Goal: Task Accomplishment & Management: Complete application form

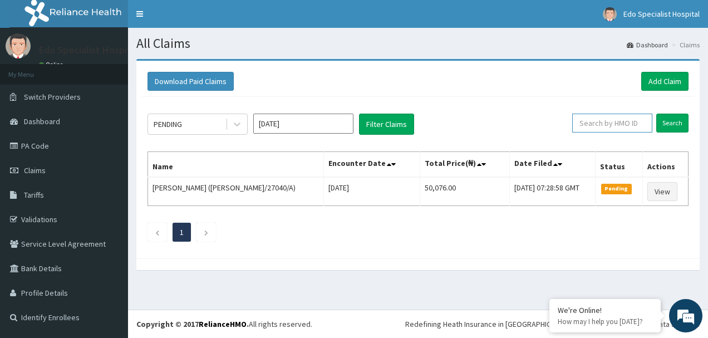
click at [607, 123] on input "text" at bounding box center [612, 123] width 80 height 19
click at [591, 120] on input "sq" at bounding box center [595, 123] width 72 height 19
type input "s"
paste input "sqz/10719/a"
type input "sqz/10719/a"
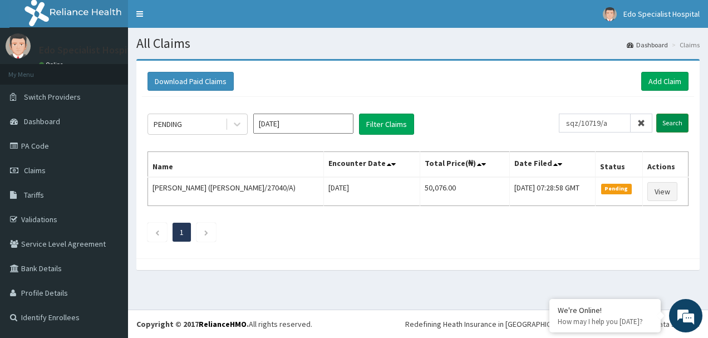
click at [668, 126] on input "Search" at bounding box center [672, 123] width 32 height 19
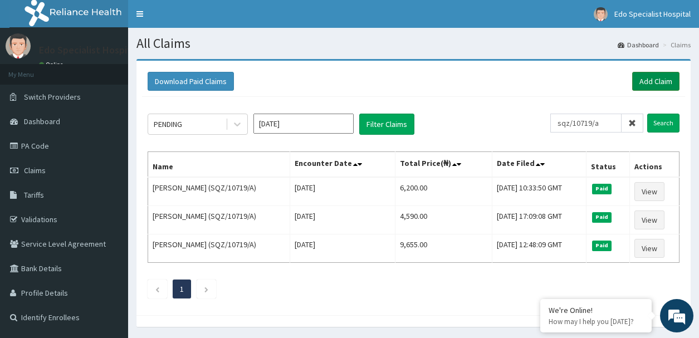
click at [653, 77] on link "Add Claim" at bounding box center [655, 81] width 47 height 19
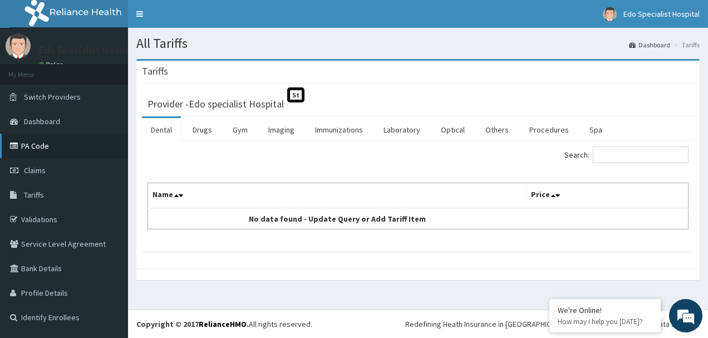
click at [90, 151] on link "PA Code" at bounding box center [64, 146] width 128 height 24
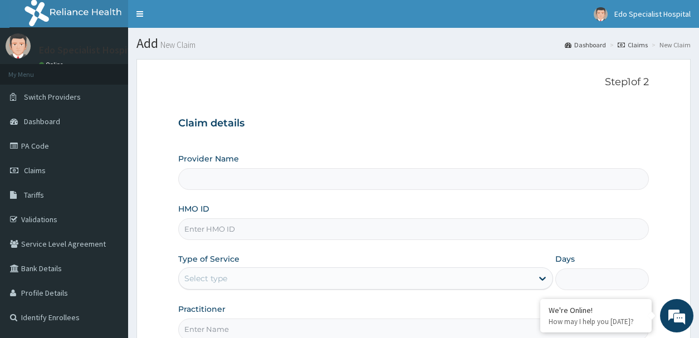
click at [205, 179] on input "Provider Name" at bounding box center [413, 179] width 470 height 22
type input "Edo specialist Hospital"
click at [240, 231] on input "HMO ID" at bounding box center [413, 229] width 470 height 22
paste input "sqz/10719/a"
type input "SQZ/10719/A"
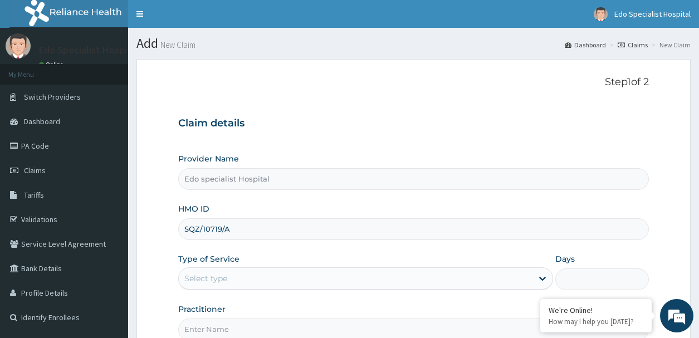
click at [241, 271] on div "Select type" at bounding box center [355, 278] width 353 height 18
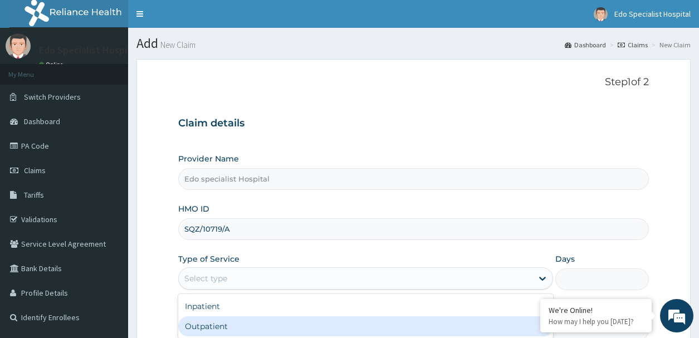
click at [229, 324] on div "Outpatient" at bounding box center [365, 326] width 374 height 20
type input "1"
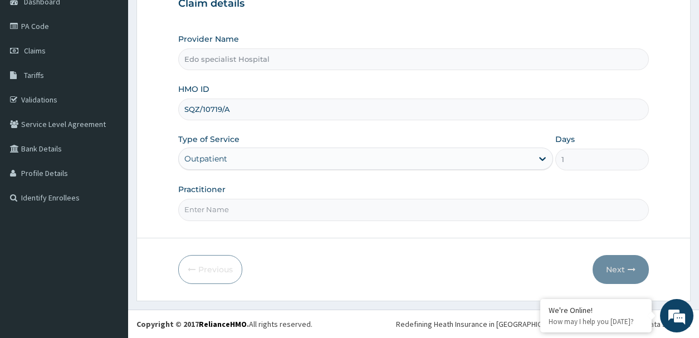
click at [328, 208] on input "Practitioner" at bounding box center [413, 210] width 470 height 22
click at [281, 217] on input "Practitioner" at bounding box center [413, 210] width 470 height 22
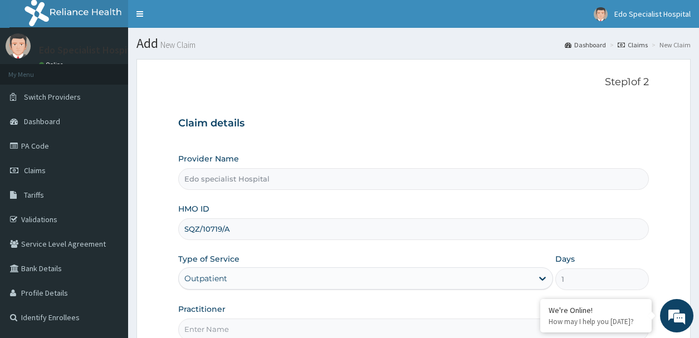
scroll to position [120, 0]
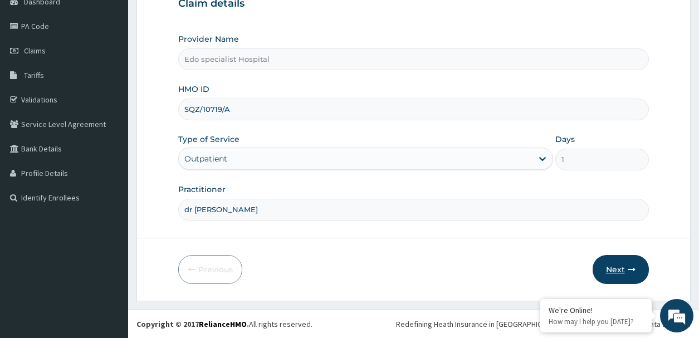
type input "dr lilian"
click at [619, 269] on button "Next" at bounding box center [620, 269] width 56 height 29
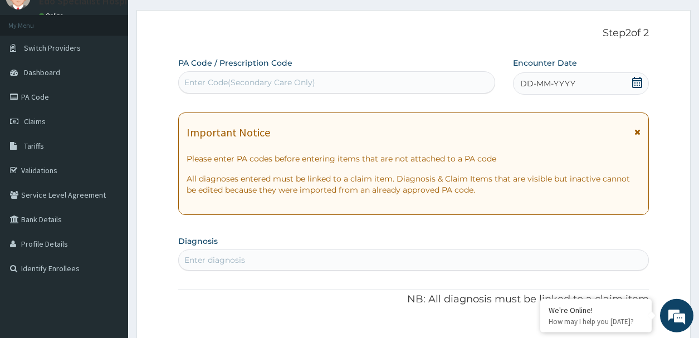
scroll to position [6, 0]
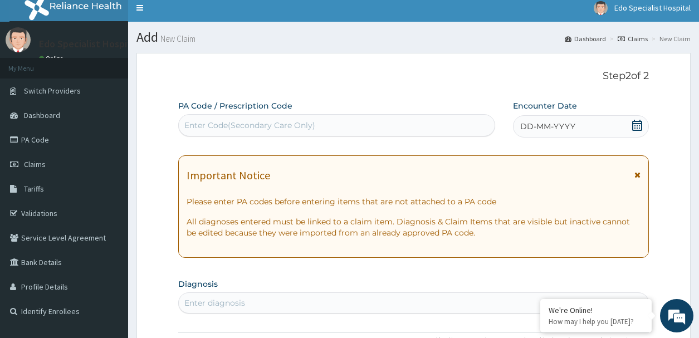
click at [209, 130] on div "Enter Code(Secondary Care Only)" at bounding box center [249, 125] width 131 height 11
click at [336, 120] on div "Enter Code(Secondary Care Only)" at bounding box center [336, 125] width 315 height 18
paste input "PA/B8F63A"
type input "PA/B8F63A"
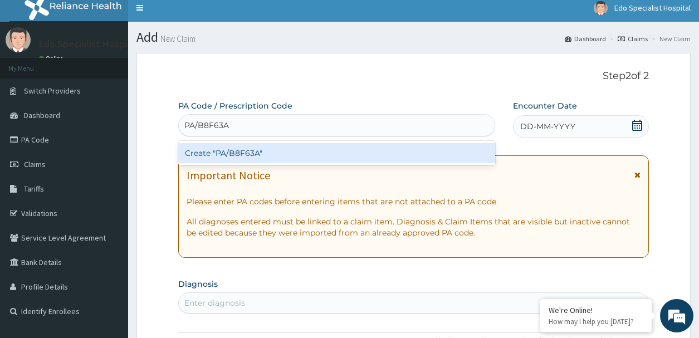
click at [343, 143] on div "Create "PA/B8F63A"" at bounding box center [336, 153] width 316 height 24
click at [326, 153] on div "Create "PA/B8F63A"" at bounding box center [336, 153] width 316 height 20
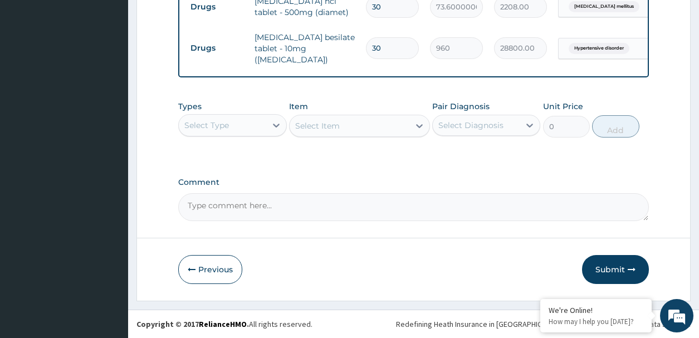
scroll to position [366, 0]
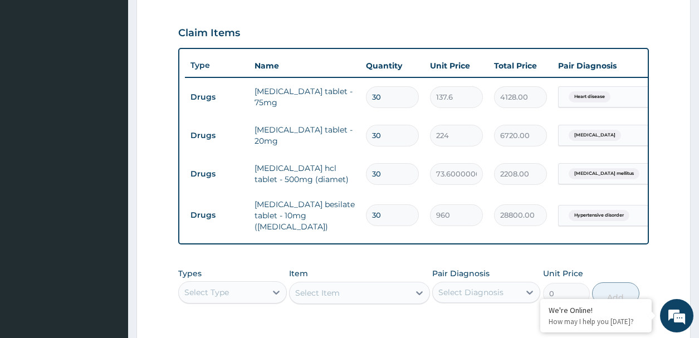
click at [391, 171] on input "30" at bounding box center [392, 174] width 53 height 22
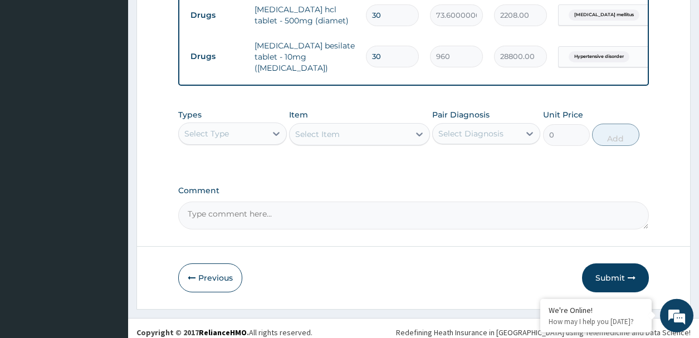
scroll to position [537, 0]
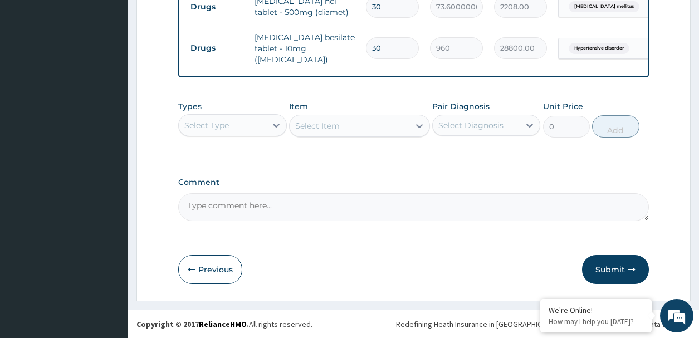
click at [620, 263] on button "Submit" at bounding box center [615, 269] width 67 height 29
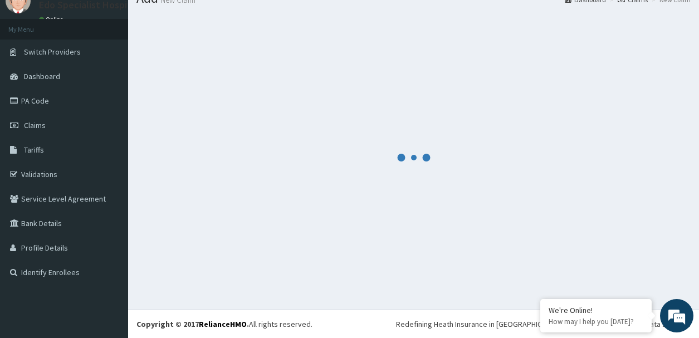
scroll to position [45, 0]
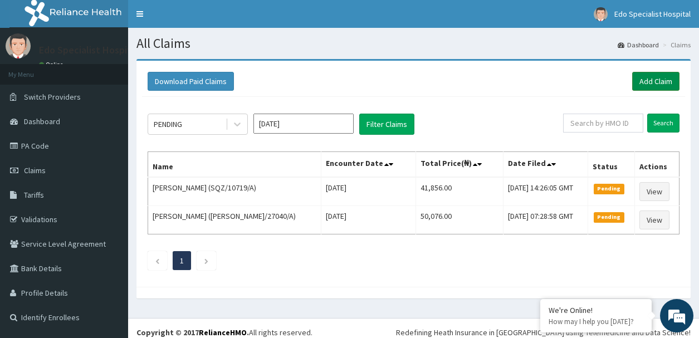
click at [650, 77] on link "Add Claim" at bounding box center [655, 81] width 47 height 19
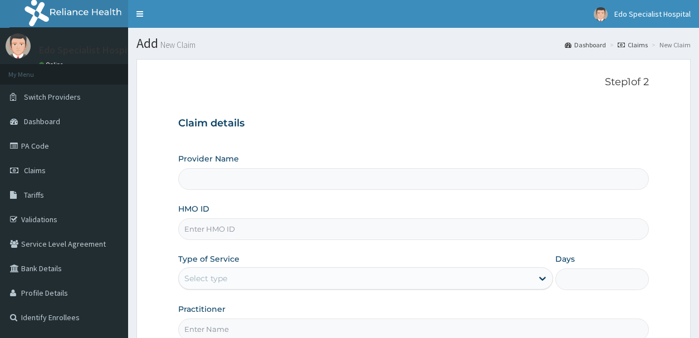
type input "Edo specialist Hospital"
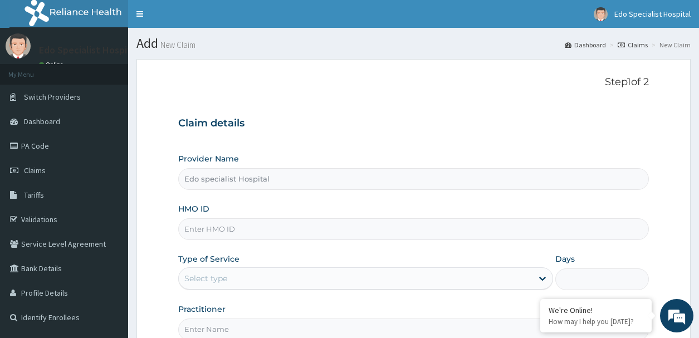
click at [209, 229] on input "HMO ID" at bounding box center [413, 229] width 470 height 22
paste input "ACQ/10047/A"
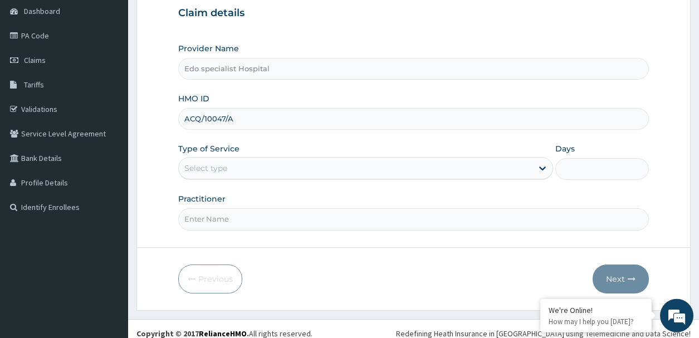
scroll to position [114, 0]
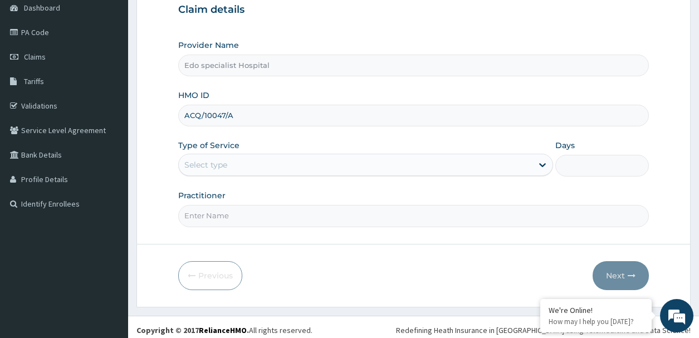
type input "ACQ/10047/A"
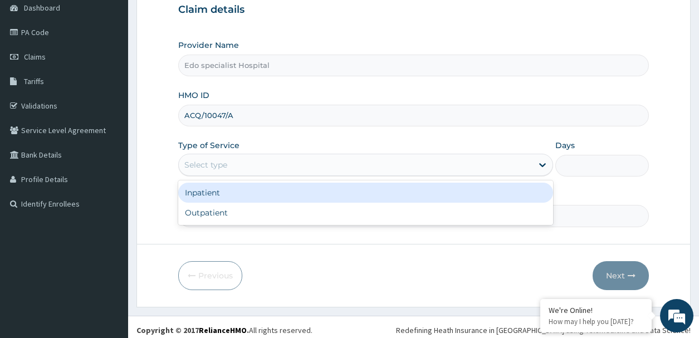
click at [226, 159] on div "Select type" at bounding box center [355, 165] width 353 height 18
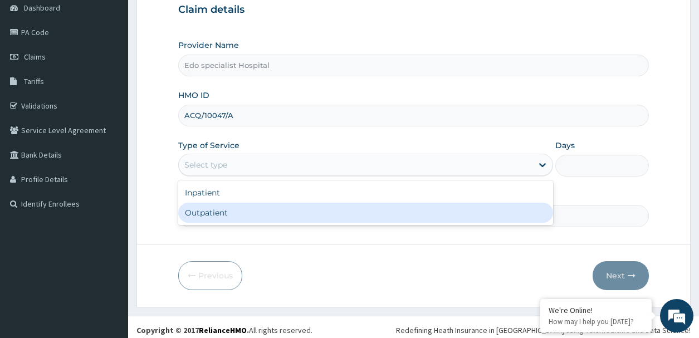
click at [226, 216] on div "Outpatient" at bounding box center [365, 213] width 374 height 20
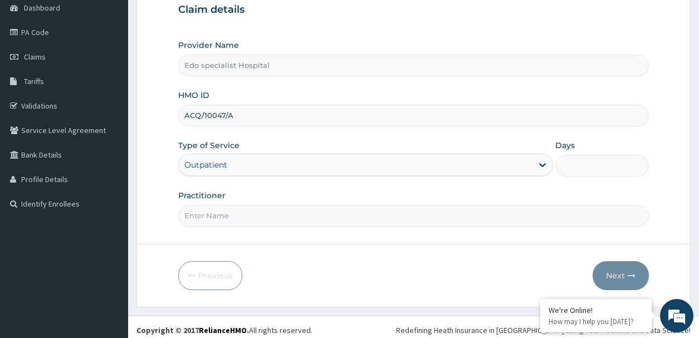
type input "1"
click at [255, 216] on input "Practitioner" at bounding box center [413, 216] width 470 height 22
type input "dr lilian"
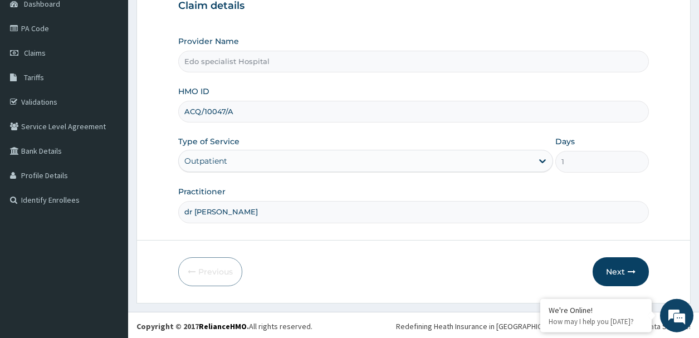
scroll to position [120, 0]
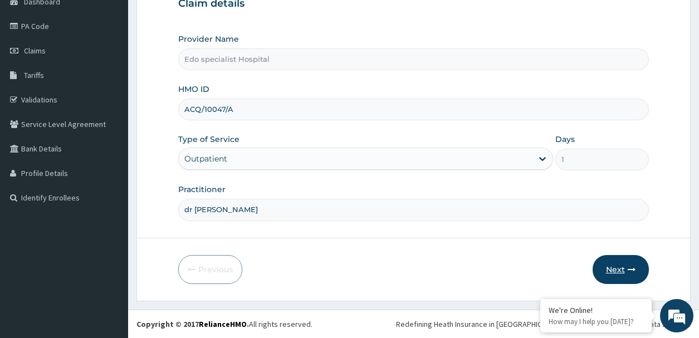
click at [633, 269] on icon "button" at bounding box center [631, 270] width 8 height 8
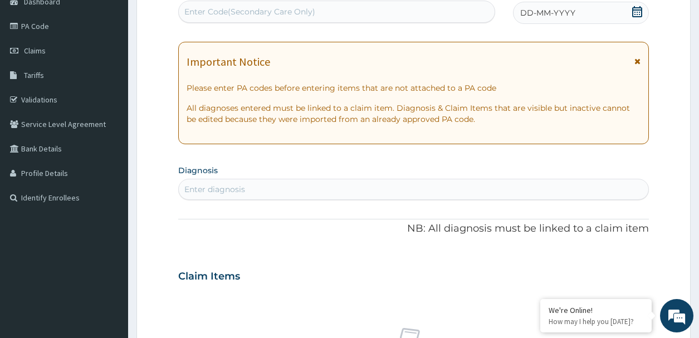
click at [264, 14] on div "Enter Code(Secondary Care Only)" at bounding box center [249, 11] width 131 height 11
paste input "PA/B5BE5C"
type input "PA/B5BE5C"
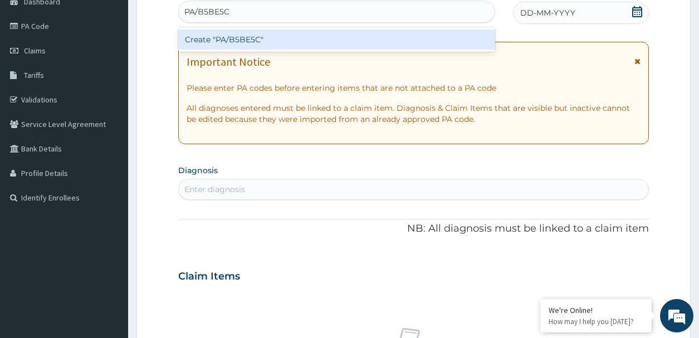
click at [286, 40] on div "Create "PA/B5BE5C"" at bounding box center [336, 40] width 316 height 20
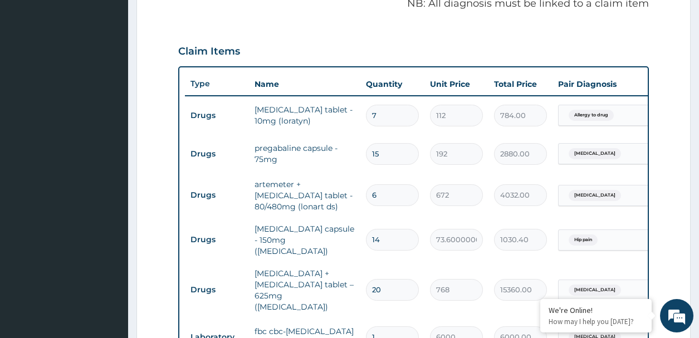
scroll to position [632, 0]
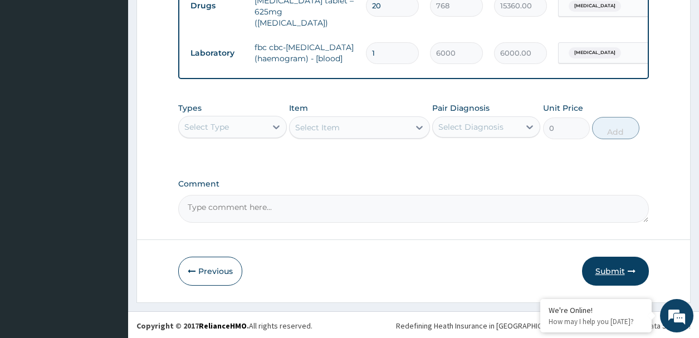
click at [624, 268] on button "Submit" at bounding box center [615, 271] width 67 height 29
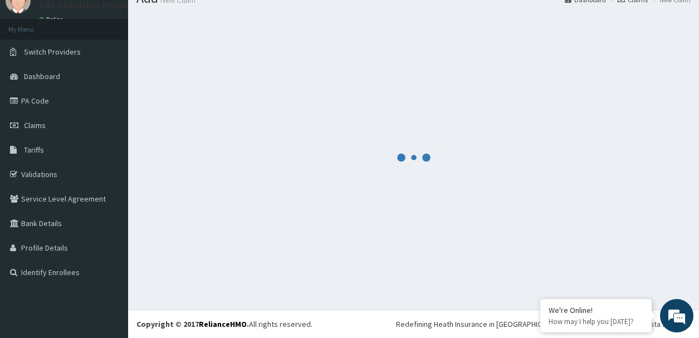
scroll to position [45, 0]
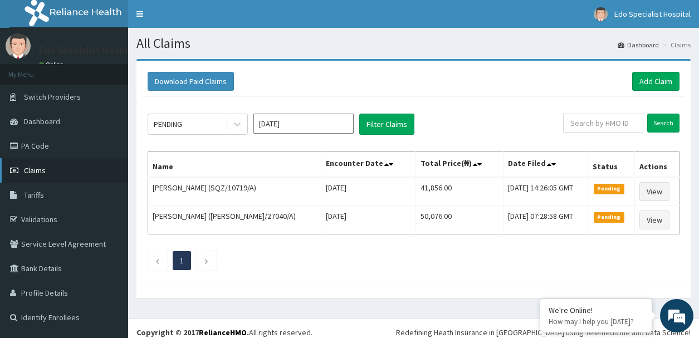
click at [54, 173] on link "Claims" at bounding box center [64, 170] width 128 height 24
click at [384, 163] on icon at bounding box center [386, 164] width 4 height 8
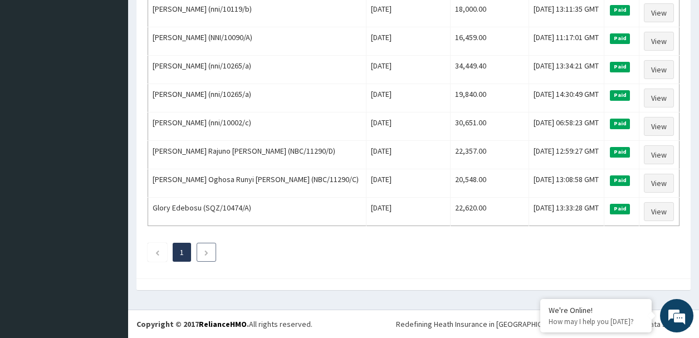
click at [204, 258] on li at bounding box center [205, 252] width 19 height 19
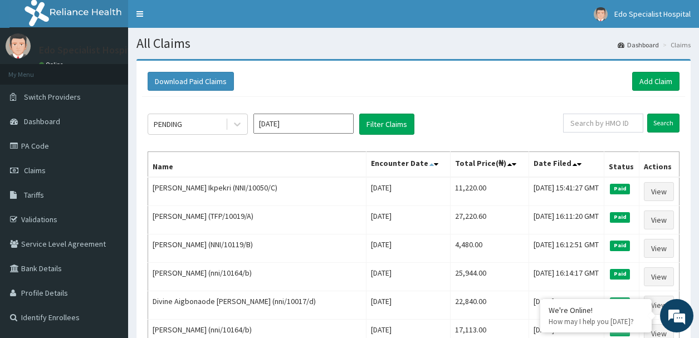
click at [429, 163] on icon at bounding box center [431, 164] width 4 height 8
click at [434, 163] on icon at bounding box center [436, 164] width 4 height 8
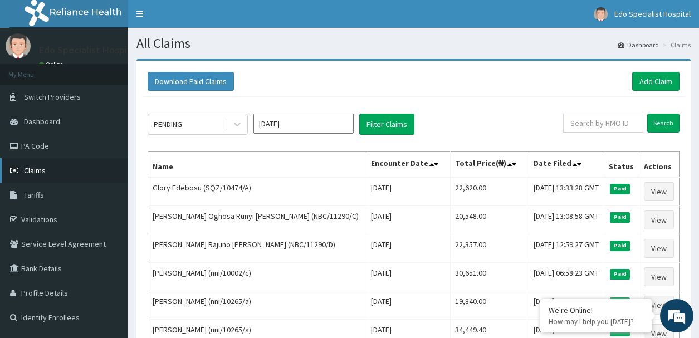
click at [82, 166] on link "Claims" at bounding box center [64, 170] width 128 height 24
